Goal: Task Accomplishment & Management: Complete application form

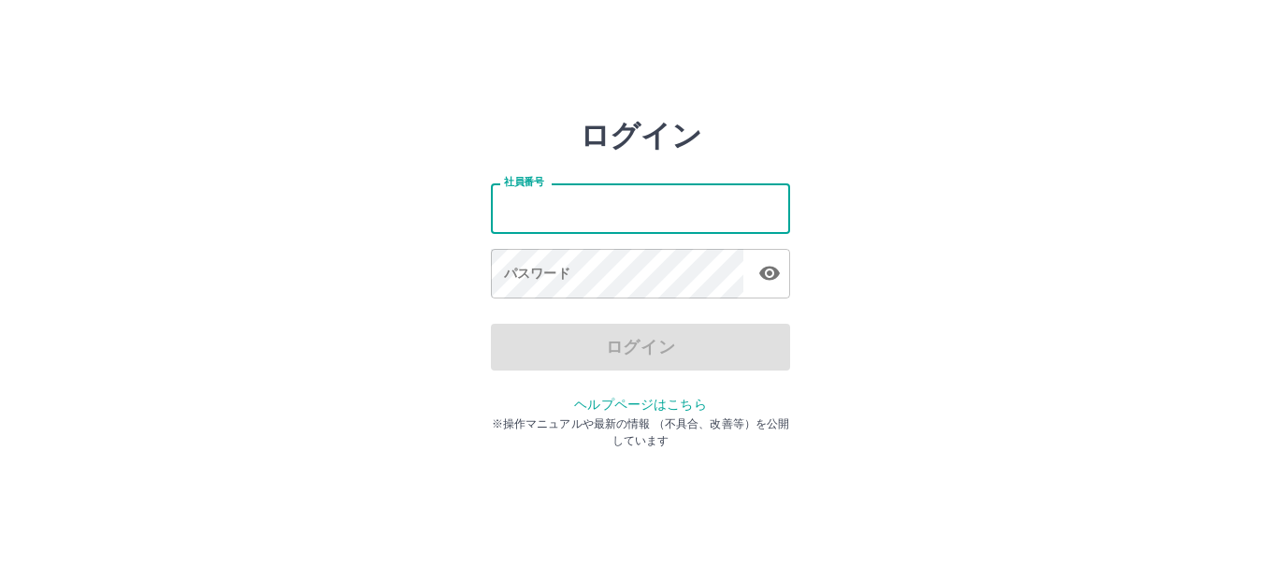
click at [654, 203] on input "社員番号" at bounding box center [640, 208] width 299 height 50
type input "*******"
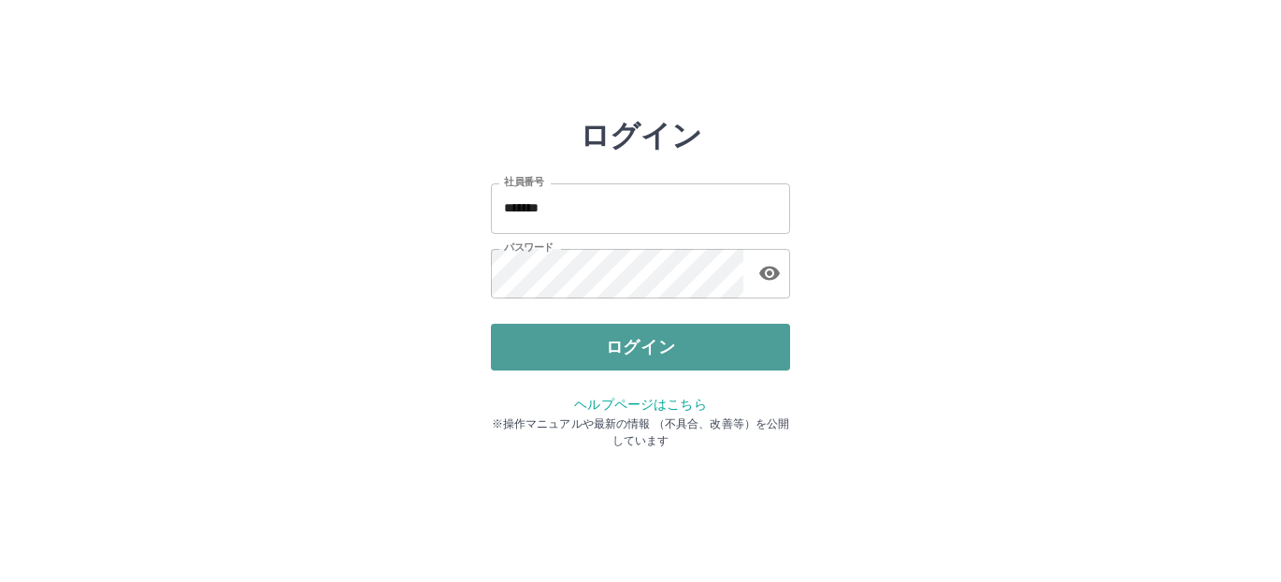
click at [538, 345] on button "ログイン" at bounding box center [640, 347] width 299 height 47
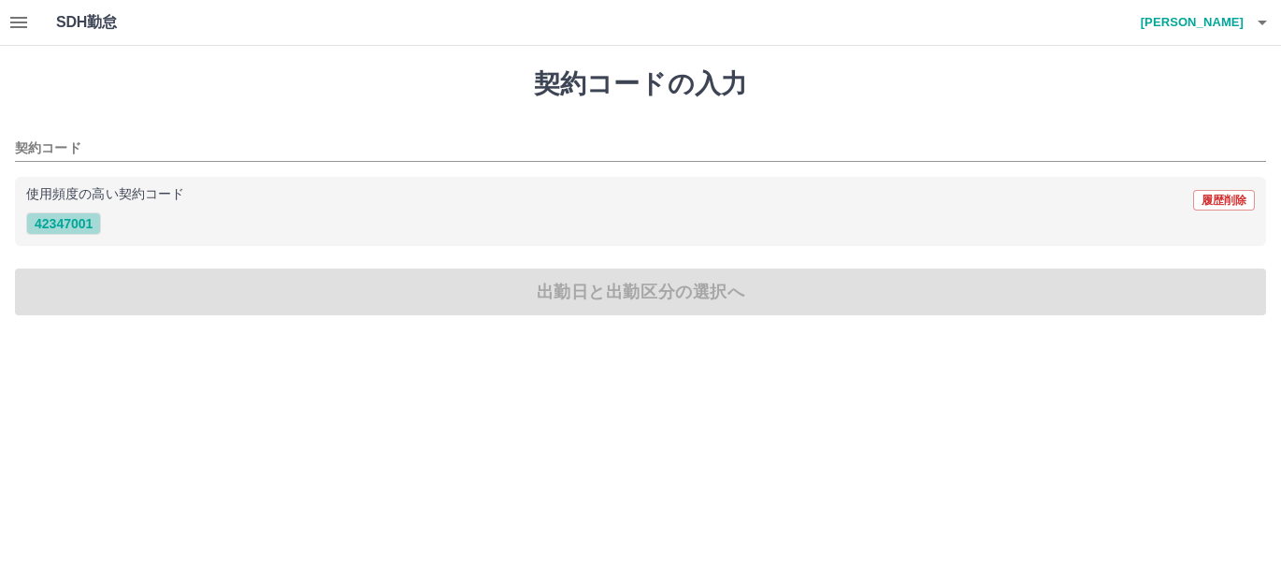
click at [60, 228] on button "42347001" at bounding box center [63, 223] width 75 height 22
type input "********"
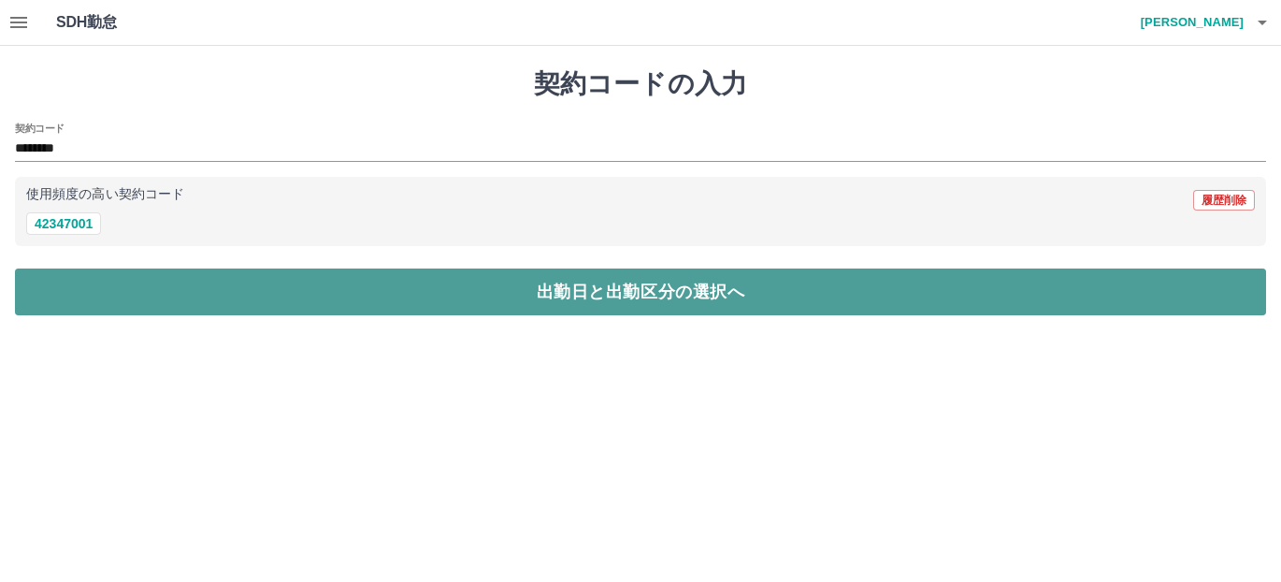
drag, startPoint x: 210, startPoint y: 296, endPoint x: 222, endPoint y: 298, distance: 11.6
click at [222, 298] on button "出勤日と出勤区分の選択へ" at bounding box center [640, 291] width 1251 height 47
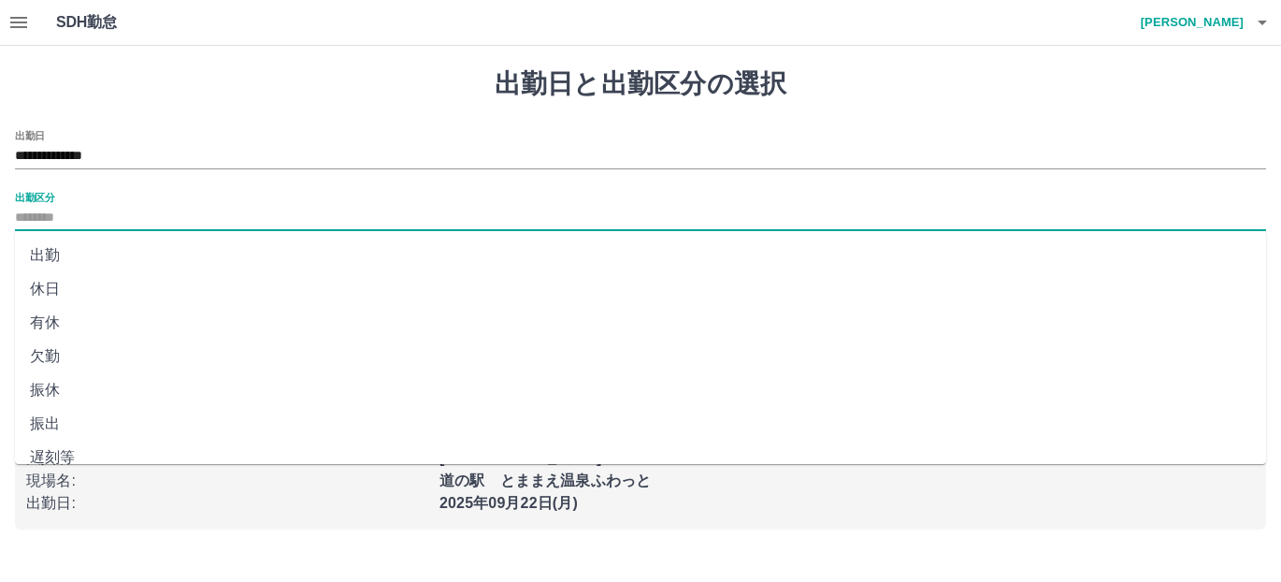
click at [136, 225] on input "出勤区分" at bounding box center [640, 218] width 1251 height 23
click at [134, 257] on li "出勤" at bounding box center [640, 255] width 1251 height 34
type input "**"
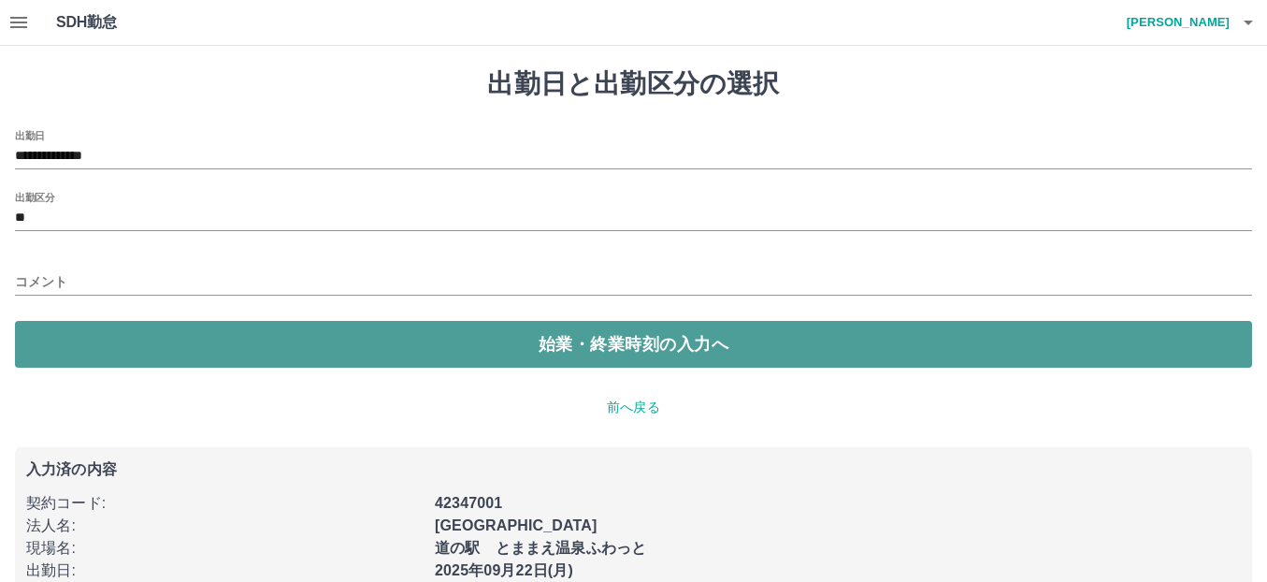
click at [232, 339] on button "始業・終業時刻の入力へ" at bounding box center [633, 344] width 1237 height 47
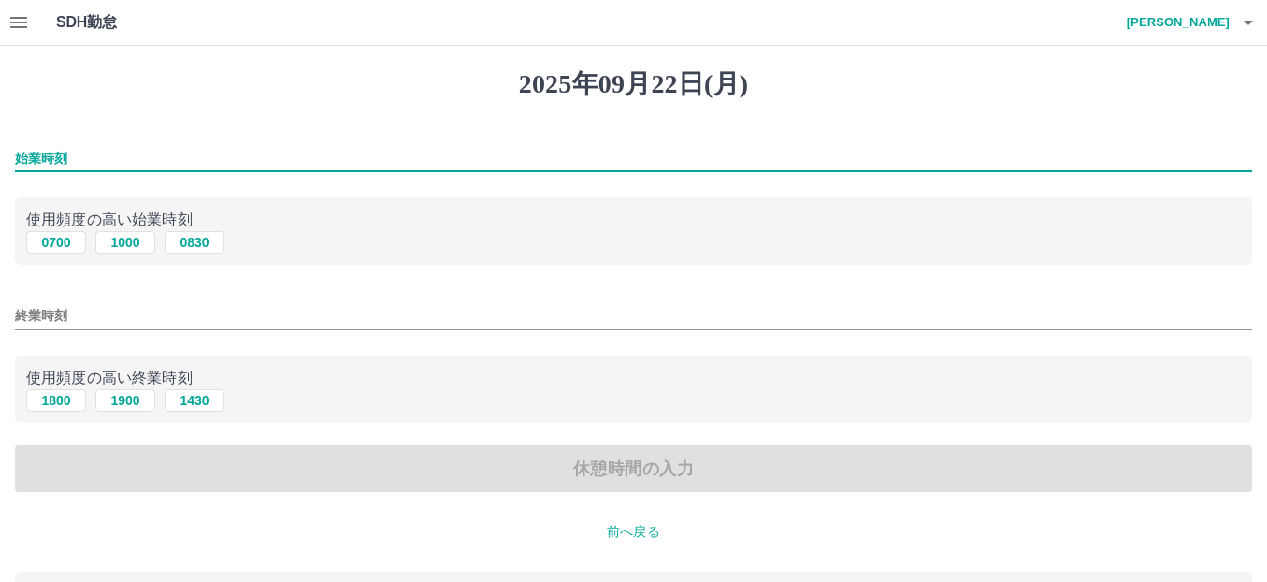
click at [132, 164] on input "始業時刻" at bounding box center [633, 158] width 1237 height 27
type input "****"
click at [162, 322] on input "終業時刻" at bounding box center [633, 315] width 1237 height 27
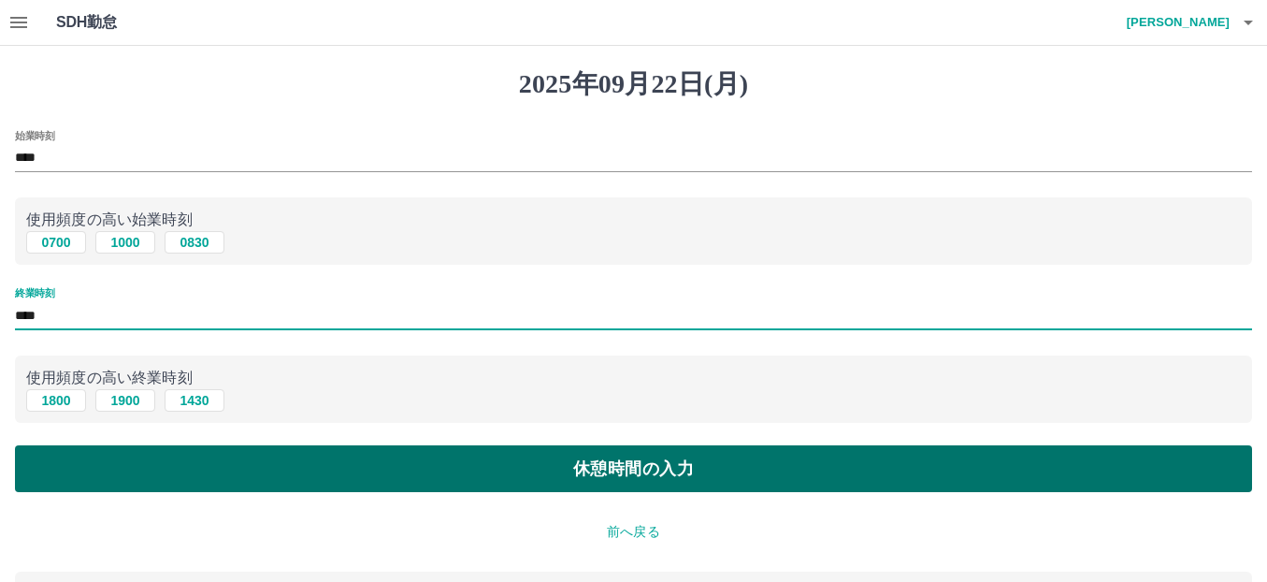
type input "****"
click at [291, 466] on button "休憩時間の入力" at bounding box center [633, 468] width 1237 height 47
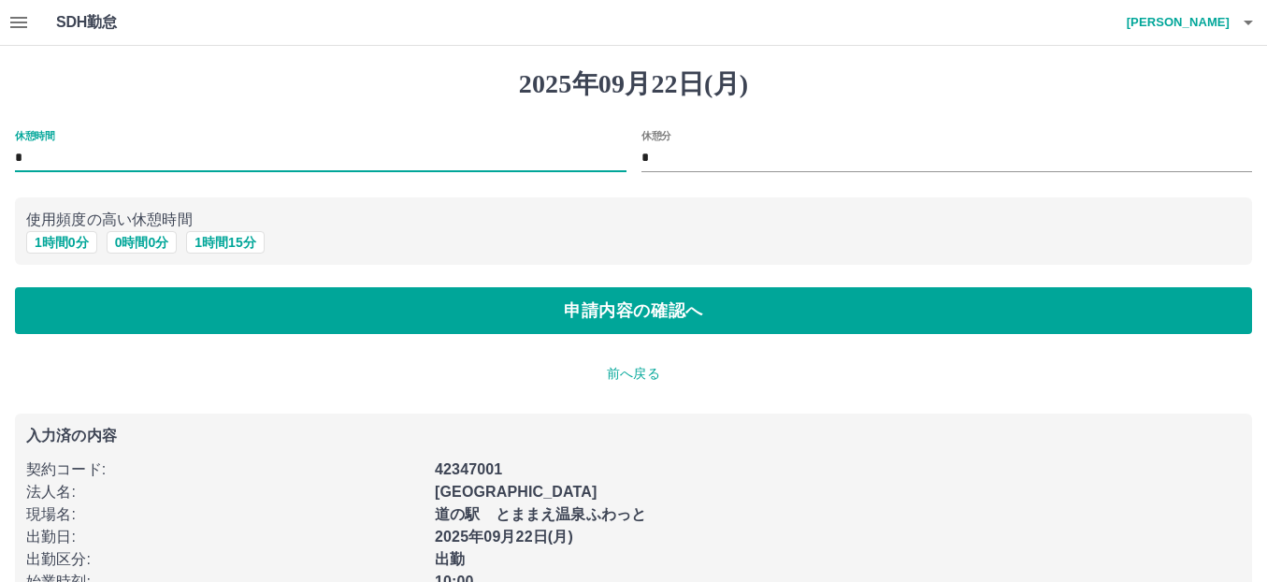
click at [84, 162] on input "*" at bounding box center [321, 158] width 612 height 27
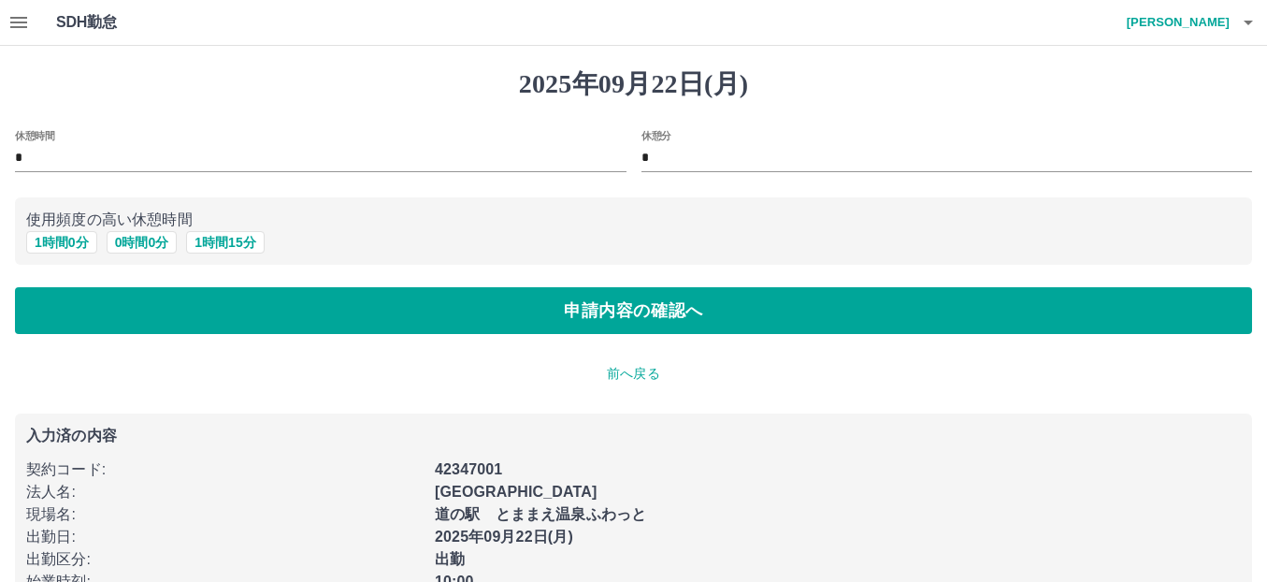
drag, startPoint x: 61, startPoint y: 239, endPoint x: 115, endPoint y: 339, distance: 113.8
click at [115, 339] on div "2025年09月22日(月) 休憩時間 * 休憩分 * 使用頻度の高い休憩時間 1 時間 0 分 0 時間 0 分 1 時間 15 分 申請内容の確認へ 前へ…" at bounding box center [633, 349] width 1267 height 607
click at [74, 240] on button "1 時間 0 分" at bounding box center [61, 242] width 71 height 22
type input "*"
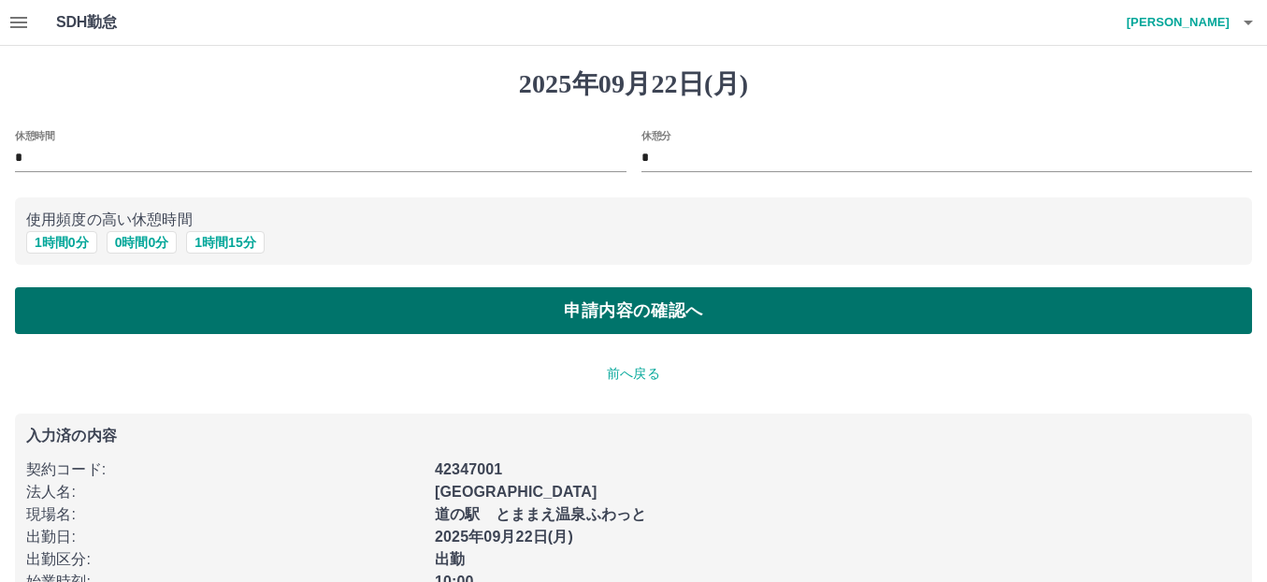
click at [309, 295] on button "申請内容の確認へ" at bounding box center [633, 310] width 1237 height 47
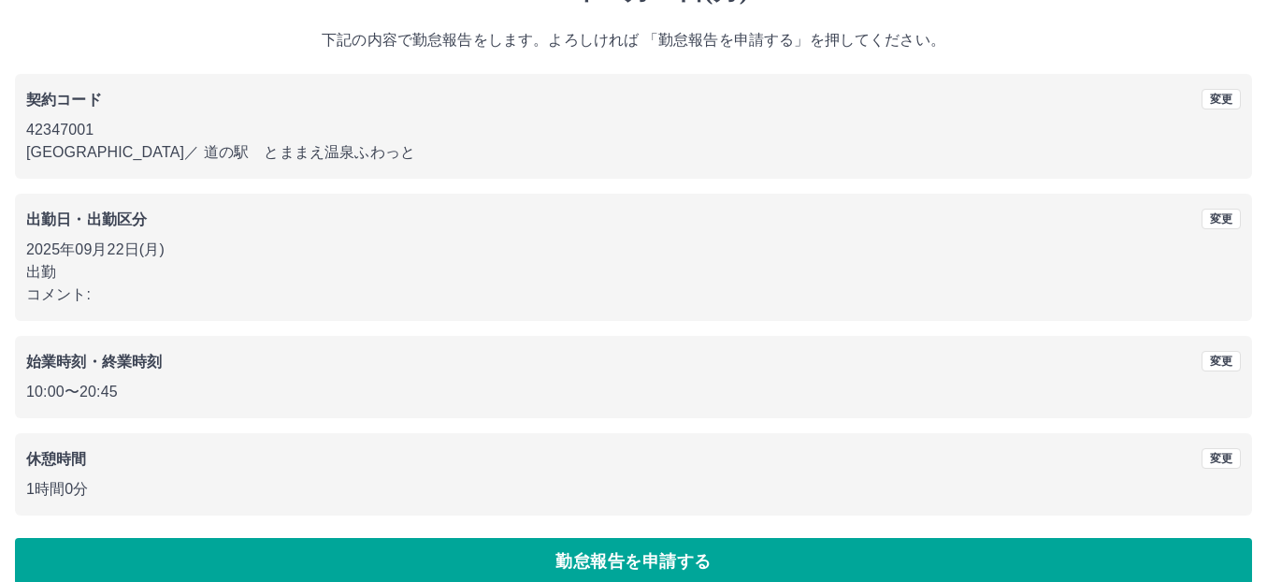
scroll to position [119, 0]
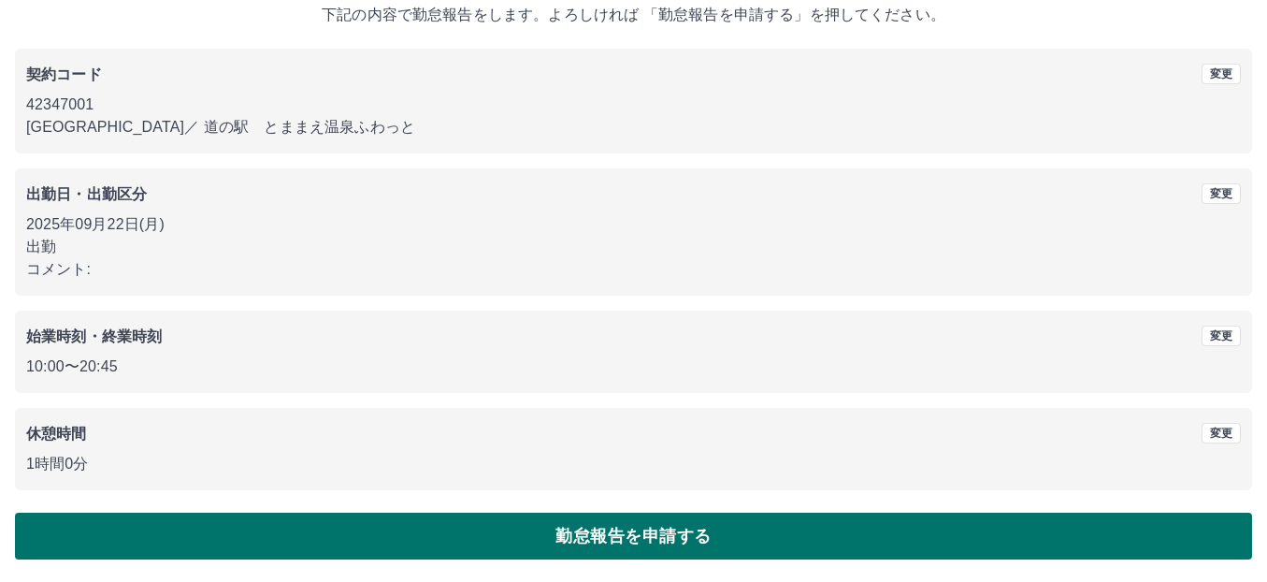
click at [469, 519] on button "勤怠報告を申請する" at bounding box center [633, 536] width 1237 height 47
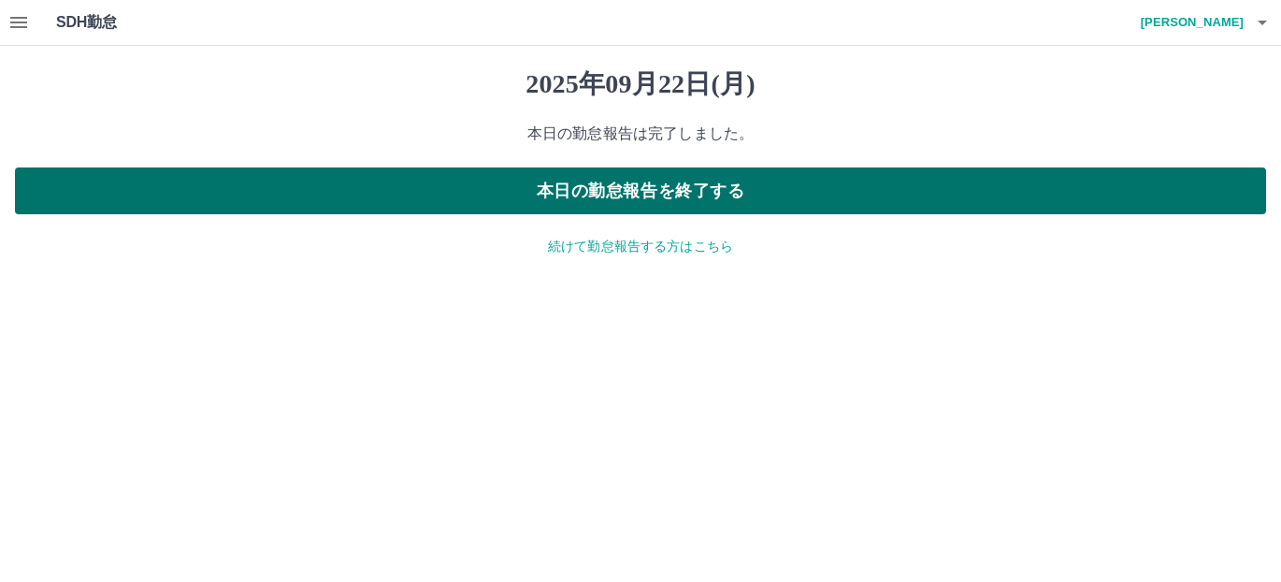
drag, startPoint x: 435, startPoint y: 181, endPoint x: 454, endPoint y: 185, distance: 19.3
click at [454, 185] on button "本日の勤怠報告を終了する" at bounding box center [640, 190] width 1251 height 47
